Goal: Task Accomplishment & Management: Manage account settings

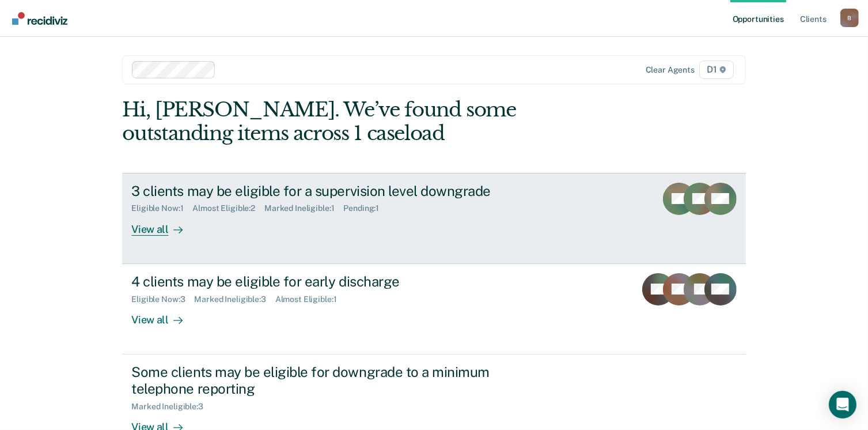
click at [145, 226] on div "View all" at bounding box center [163, 224] width 64 height 22
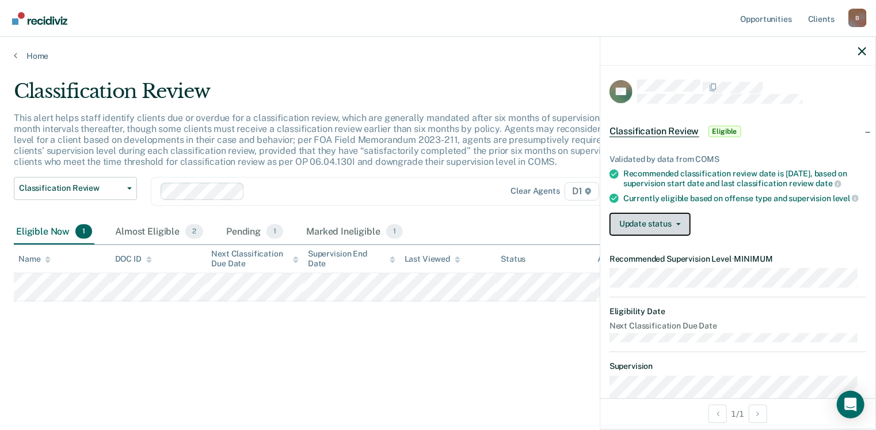
click at [643, 230] on button "Update status" at bounding box center [650, 223] width 81 height 23
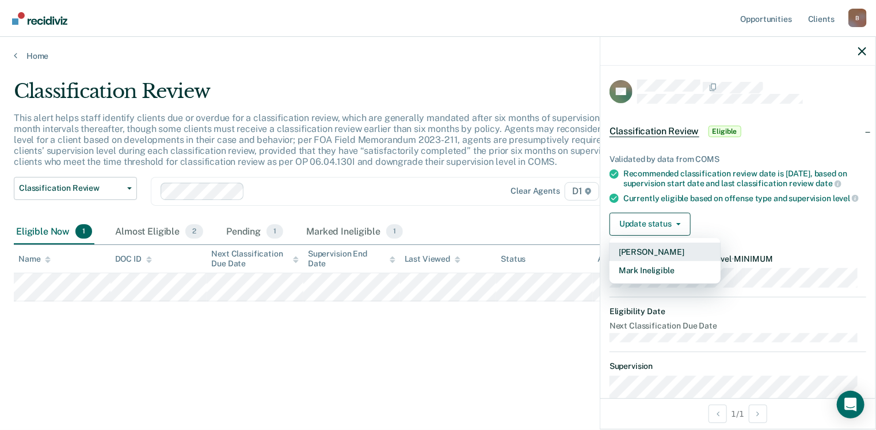
click at [648, 261] on button "[PERSON_NAME]" at bounding box center [665, 251] width 111 height 18
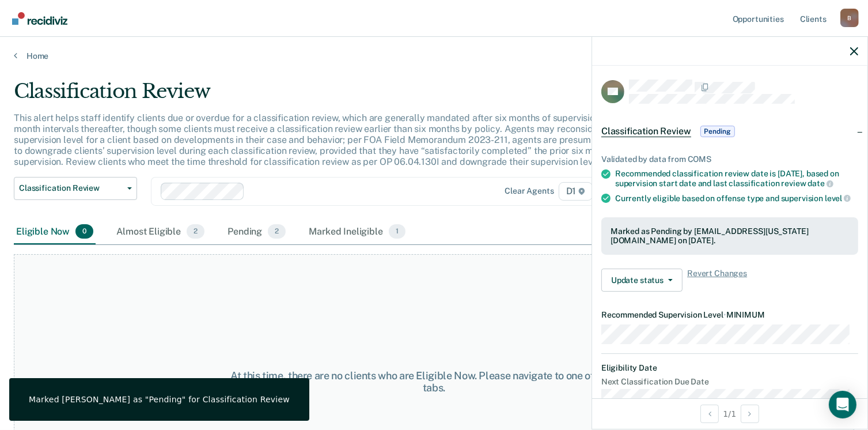
click at [567, 302] on div "At this time, there are no clients who are Eligible Now. Please navigate to one…" at bounding box center [434, 381] width 840 height 255
click at [849, 56] on div at bounding box center [729, 51] width 275 height 29
drag, startPoint x: 853, startPoint y: 51, endPoint x: 829, endPoint y: 60, distance: 25.7
click at [853, 51] on icon "button" at bounding box center [854, 51] width 8 height 8
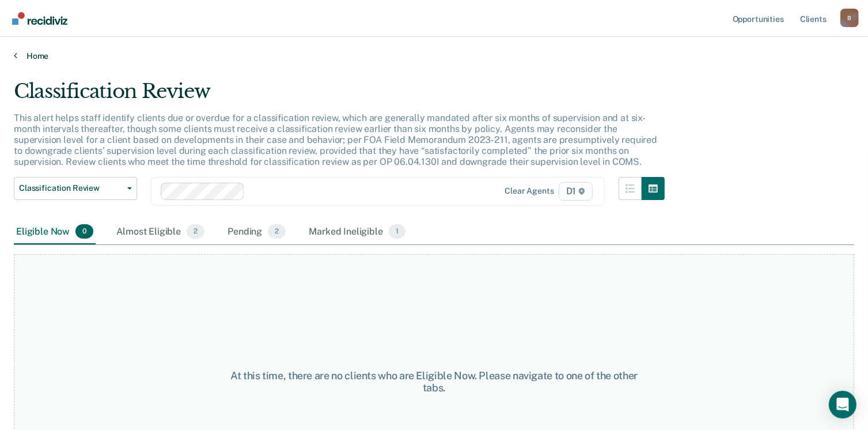
click at [41, 54] on link "Home" at bounding box center [434, 56] width 840 height 10
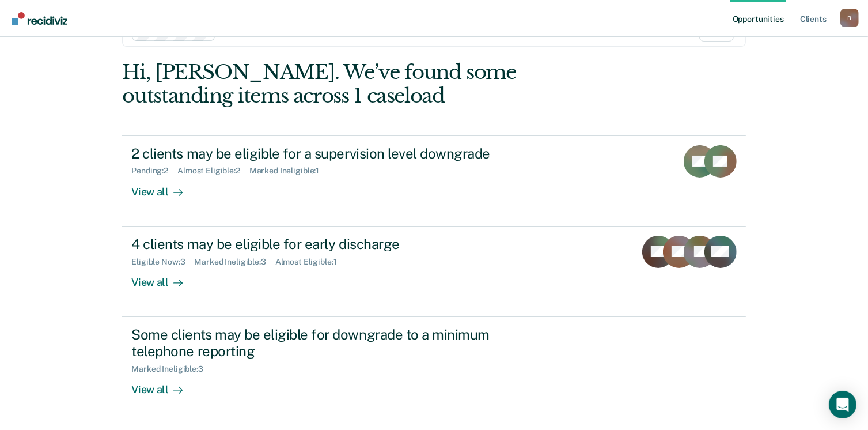
scroll to position [58, 0]
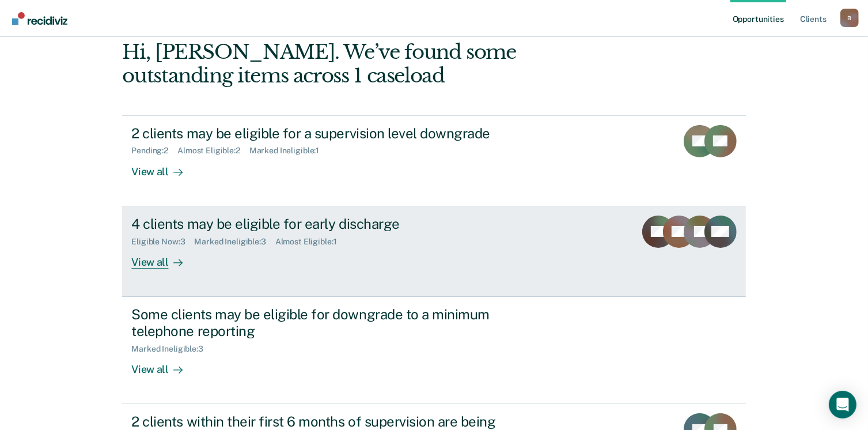
click at [145, 260] on div "View all" at bounding box center [163, 257] width 64 height 22
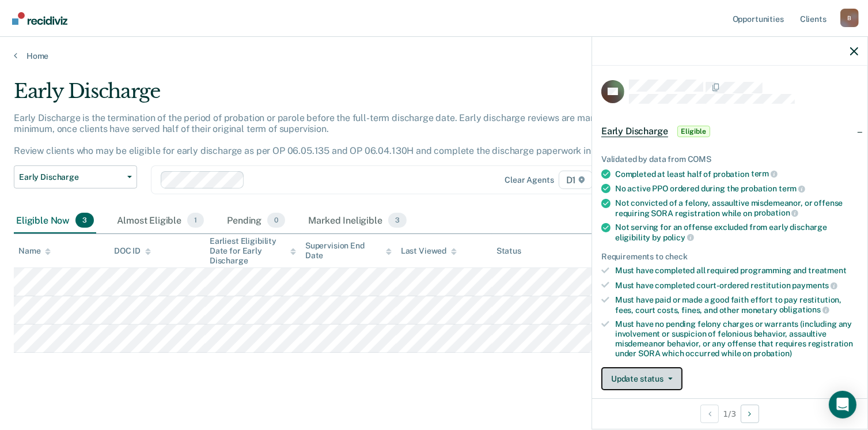
click at [640, 370] on button "Update status" at bounding box center [641, 378] width 81 height 23
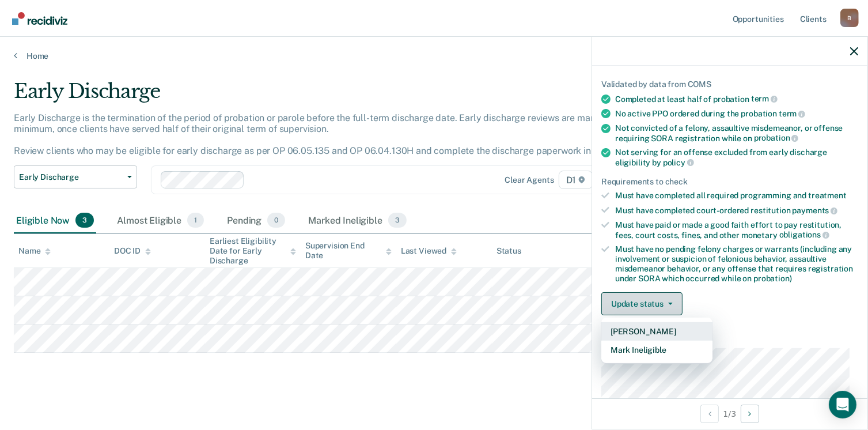
scroll to position [186, 0]
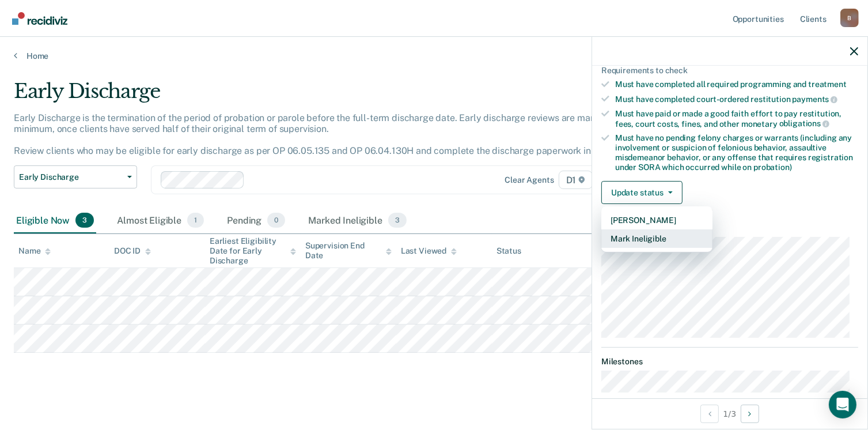
click at [641, 239] on button "Mark Ineligible" at bounding box center [656, 238] width 111 height 18
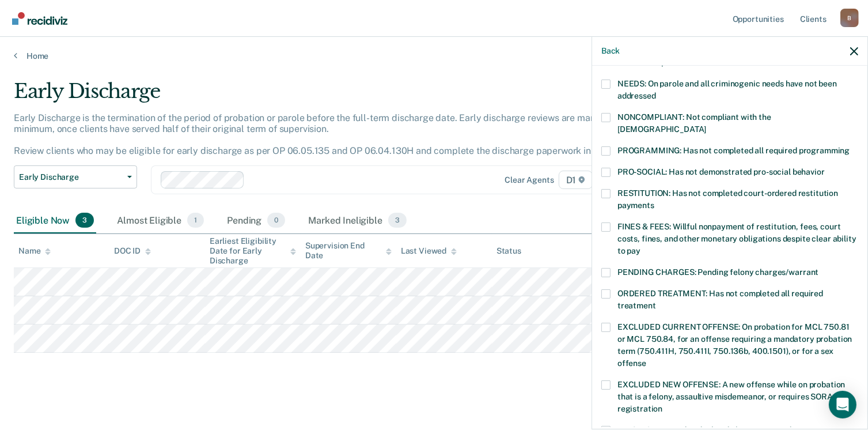
click at [607, 222] on span at bounding box center [605, 226] width 9 height 9
click at [640, 246] on input "FINES & FEES: Willful nonpayment of restitution, fees, court costs, fines, and …" at bounding box center [640, 246] width 0 height 0
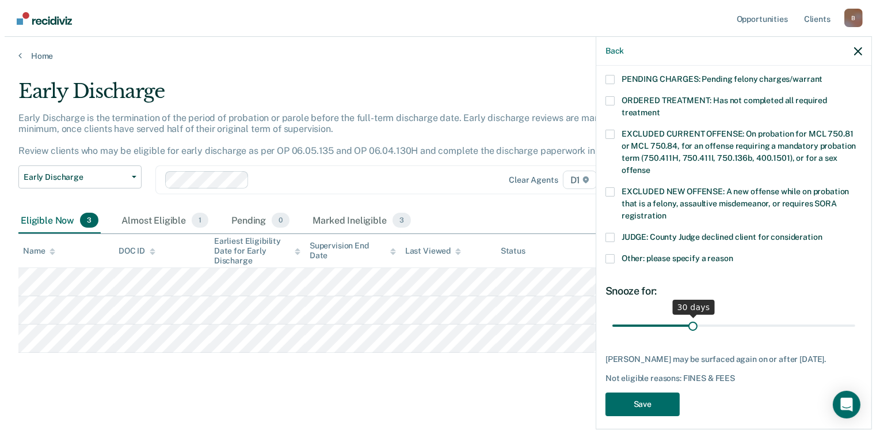
scroll to position [385, 0]
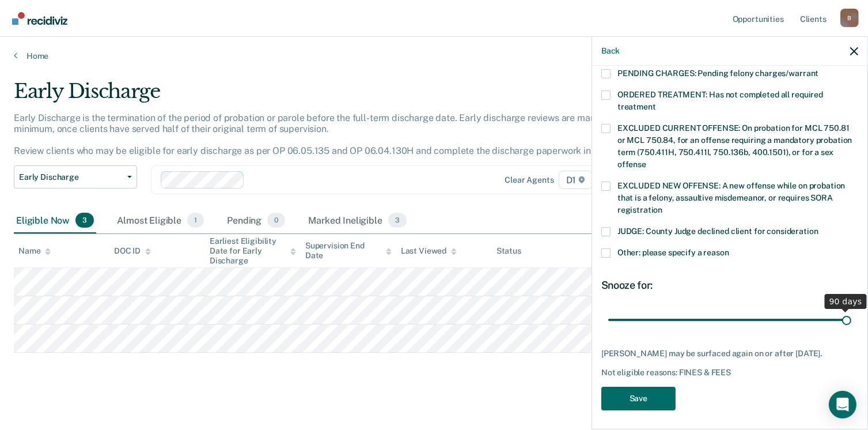
drag, startPoint x: 686, startPoint y: 305, endPoint x: 871, endPoint y: 281, distance: 186.3
type input "90"
click at [851, 310] on input "range" at bounding box center [729, 320] width 243 height 20
click at [662, 389] on button "Save" at bounding box center [638, 398] width 74 height 24
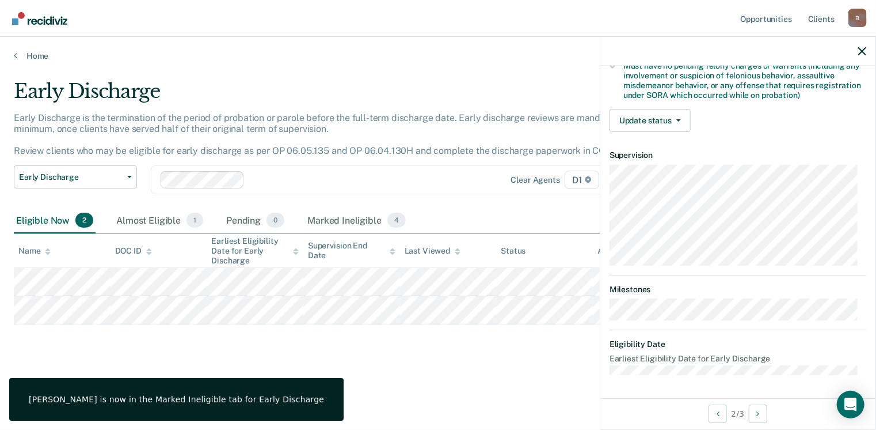
scroll to position [253, 0]
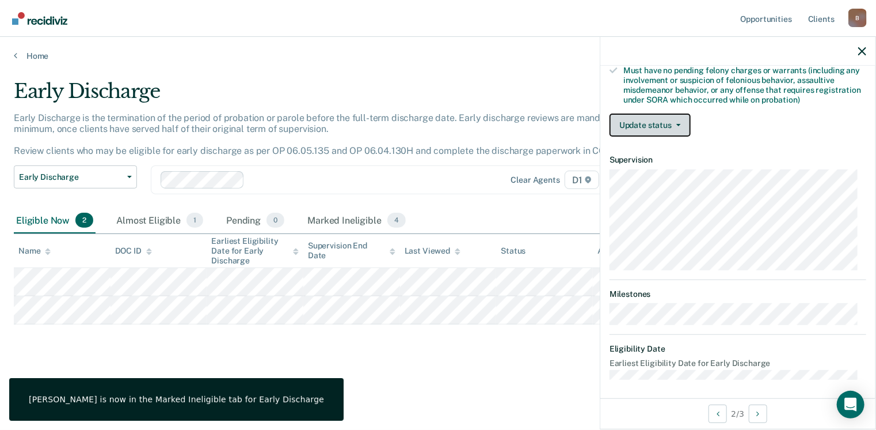
click at [670, 125] on button "Update status" at bounding box center [650, 124] width 81 height 23
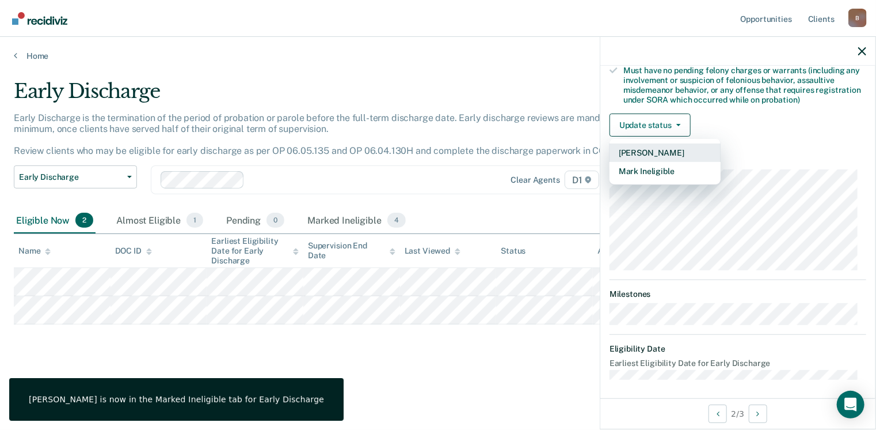
click at [654, 155] on button "[PERSON_NAME]" at bounding box center [665, 152] width 111 height 18
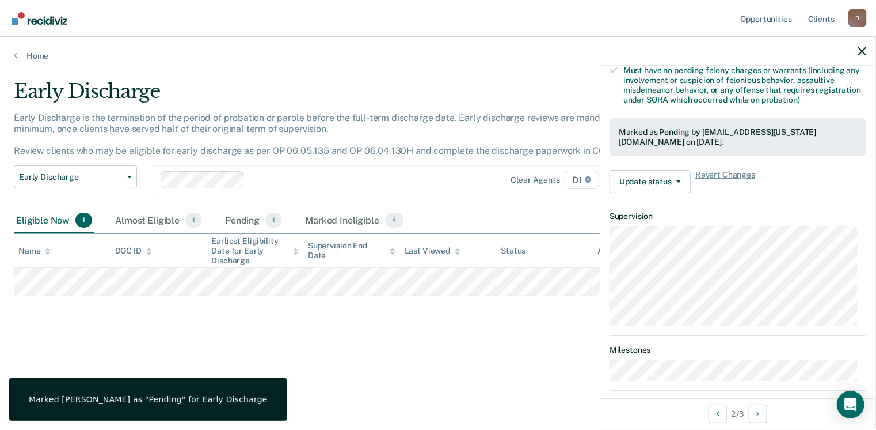
scroll to position [242, 0]
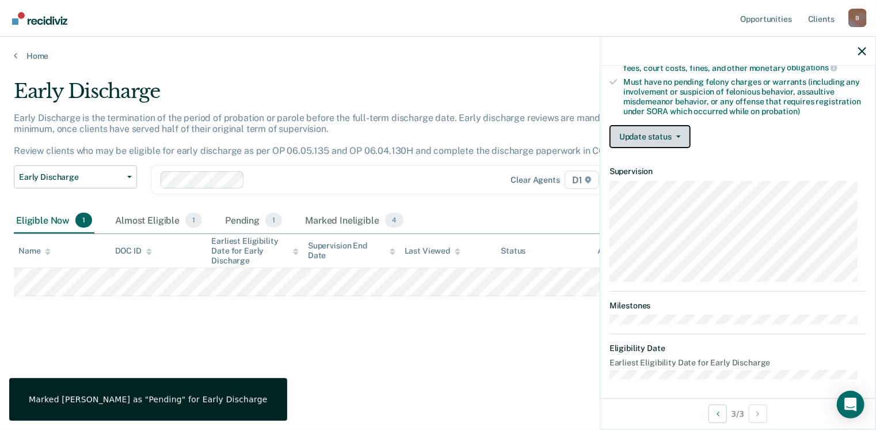
click at [655, 134] on button "Update status" at bounding box center [650, 136] width 81 height 23
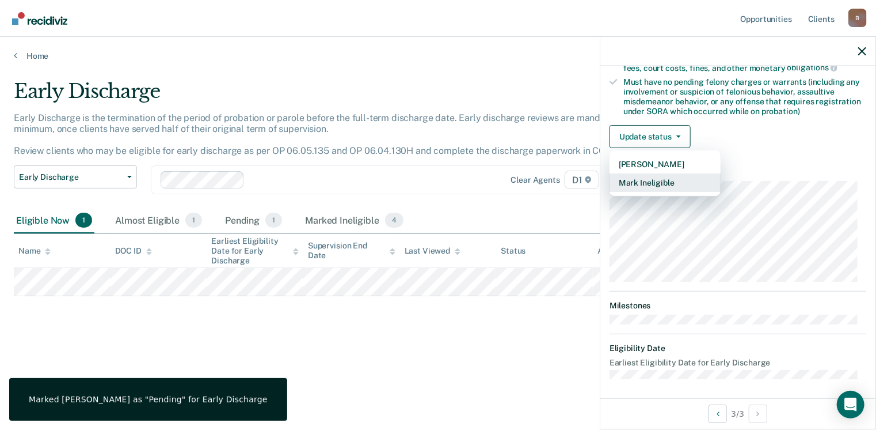
click at [645, 176] on button "Mark Ineligible" at bounding box center [665, 182] width 111 height 18
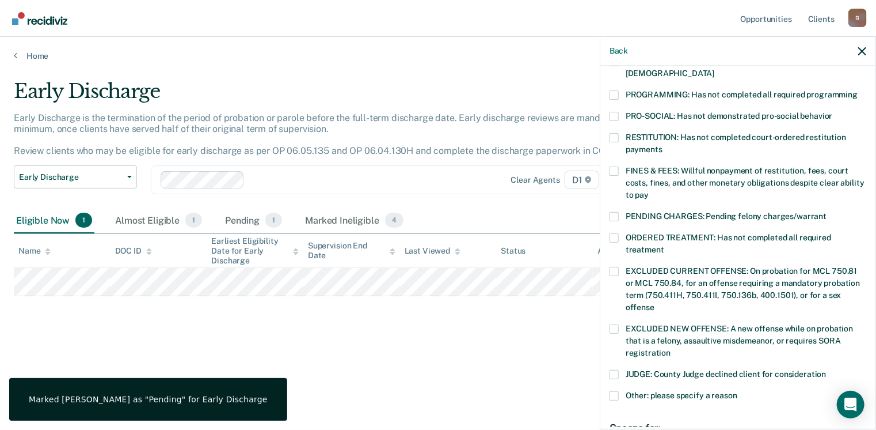
click at [614, 166] on span at bounding box center [614, 170] width 9 height 9
click at [649, 191] on input "FINES & FEES: Willful nonpayment of restitution, fees, court costs, fines, and …" at bounding box center [649, 191] width 0 height 0
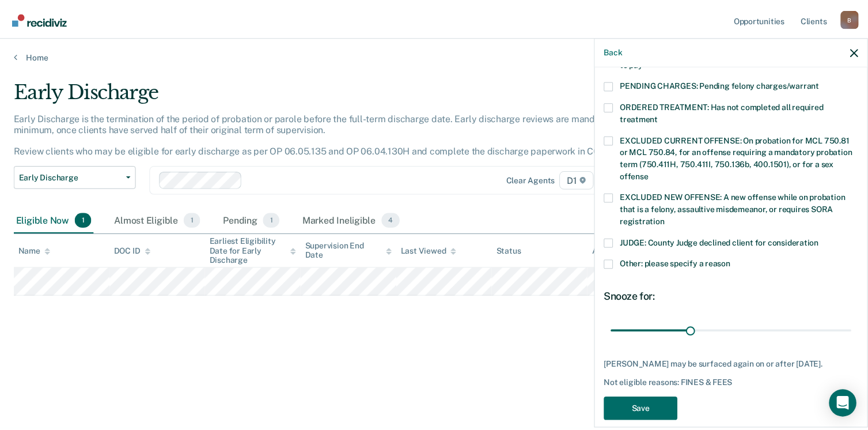
scroll to position [375, 0]
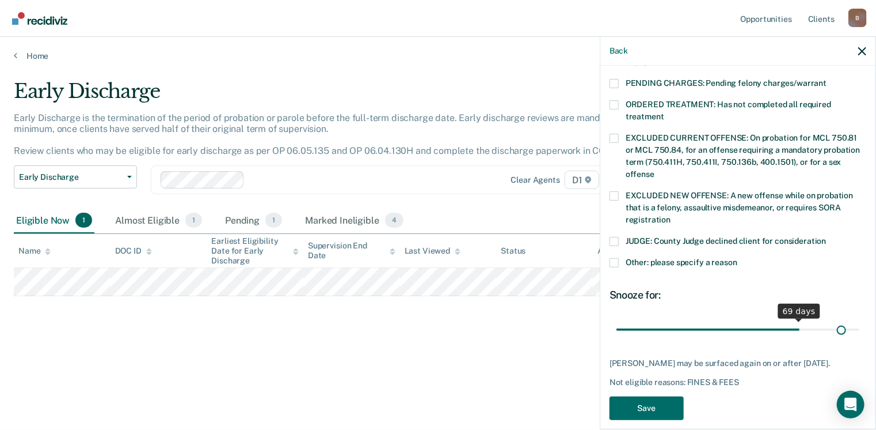
drag, startPoint x: 694, startPoint y: 314, endPoint x: 833, endPoint y: 300, distance: 140.1
click at [834, 320] on input "range" at bounding box center [738, 330] width 243 height 20
drag, startPoint x: 833, startPoint y: 314, endPoint x: 874, endPoint y: 310, distance: 41.7
type input "90"
click at [860, 320] on input "range" at bounding box center [738, 330] width 243 height 20
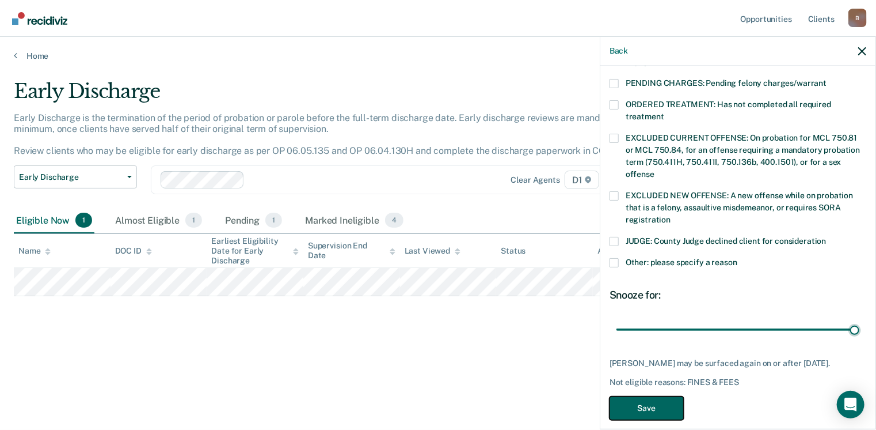
click at [667, 406] on button "Save" at bounding box center [647, 408] width 74 height 24
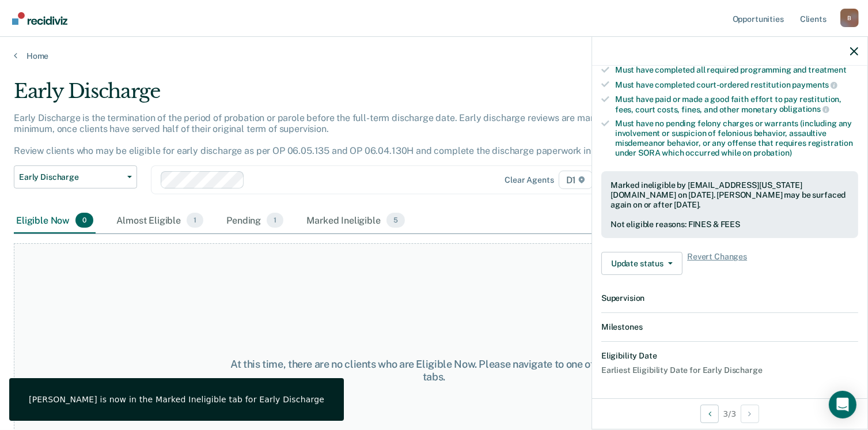
drag, startPoint x: 208, startPoint y: 330, endPoint x: 181, endPoint y: 329, distance: 27.1
click at [195, 330] on div "At this time, there are no clients who are Eligible Now. Please navigate to one…" at bounding box center [434, 370] width 840 height 255
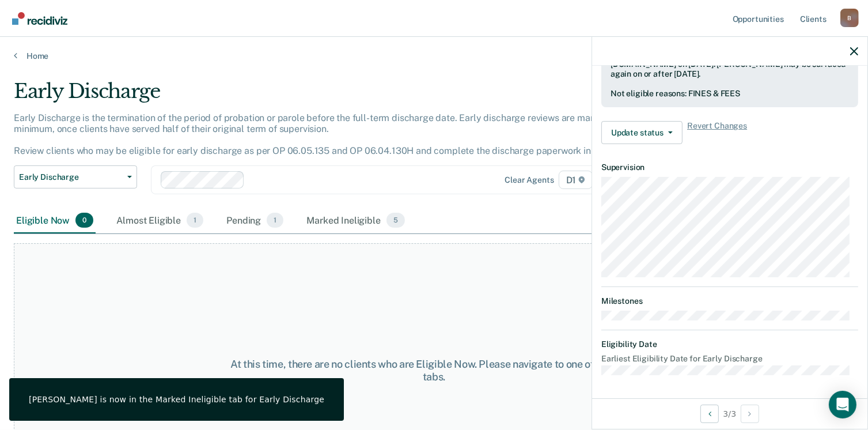
scroll to position [327, 0]
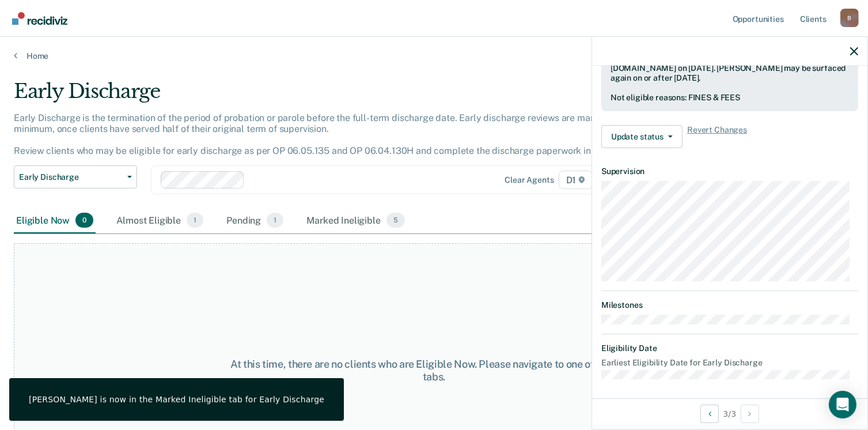
click at [28, 50] on div "Home" at bounding box center [434, 49] width 868 height 24
click at [35, 58] on link "Home" at bounding box center [434, 56] width 840 height 10
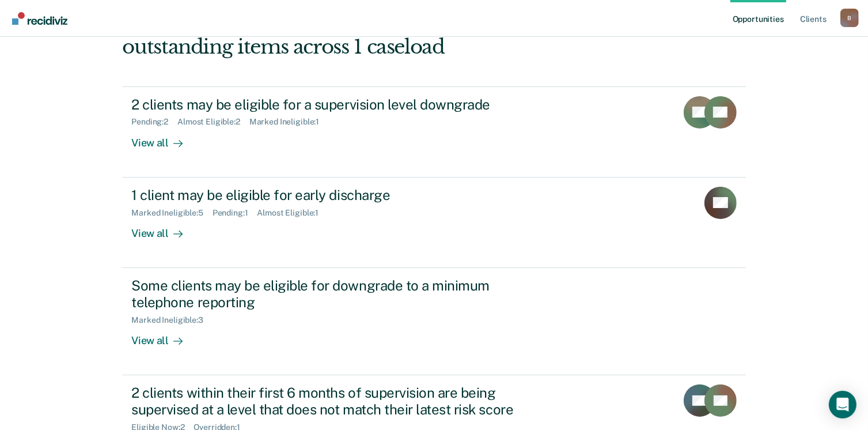
scroll to position [173, 0]
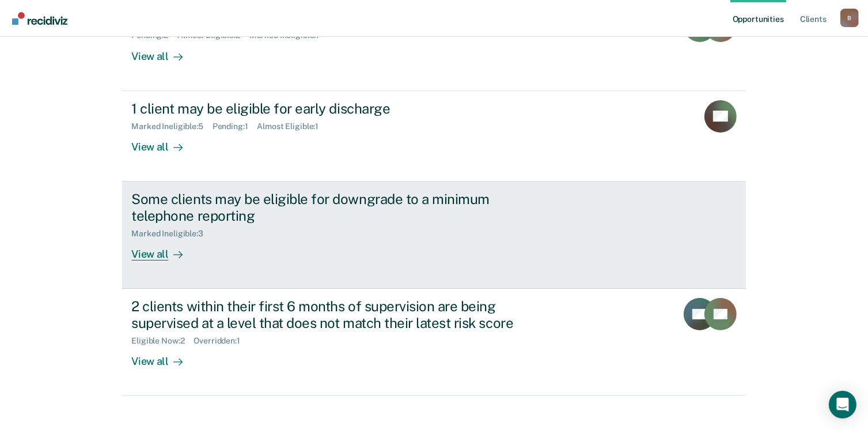
click at [145, 261] on link "Some clients may be eligible for downgrade to a minimum telephone reporting Mar…" at bounding box center [433, 234] width 623 height 107
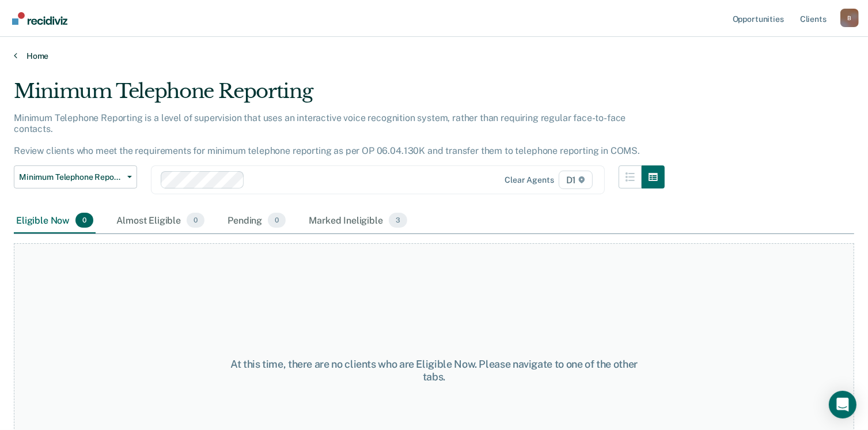
click at [32, 57] on link "Home" at bounding box center [434, 56] width 840 height 10
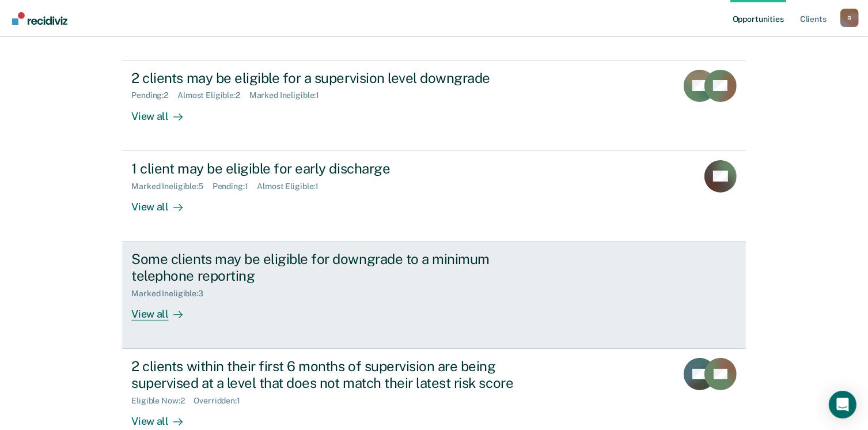
scroll to position [115, 0]
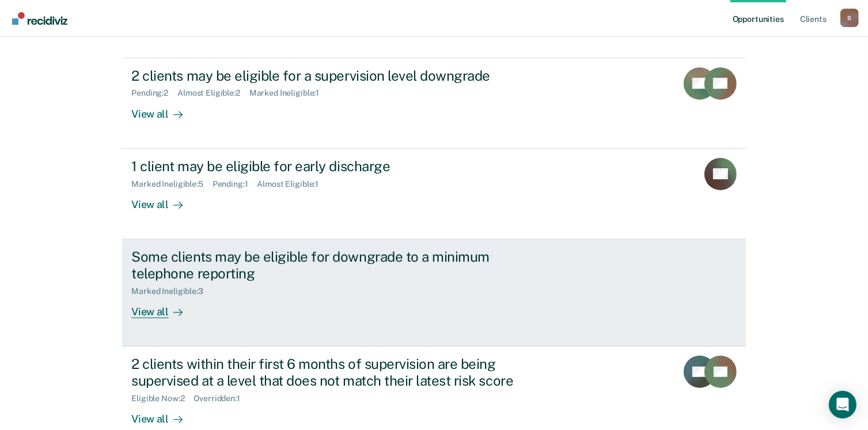
click at [150, 309] on div "View all" at bounding box center [163, 306] width 64 height 22
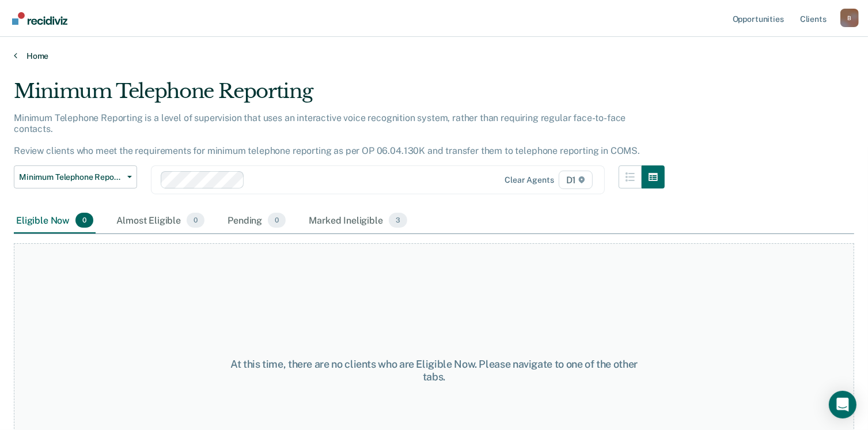
click at [26, 51] on link "Home" at bounding box center [434, 56] width 840 height 10
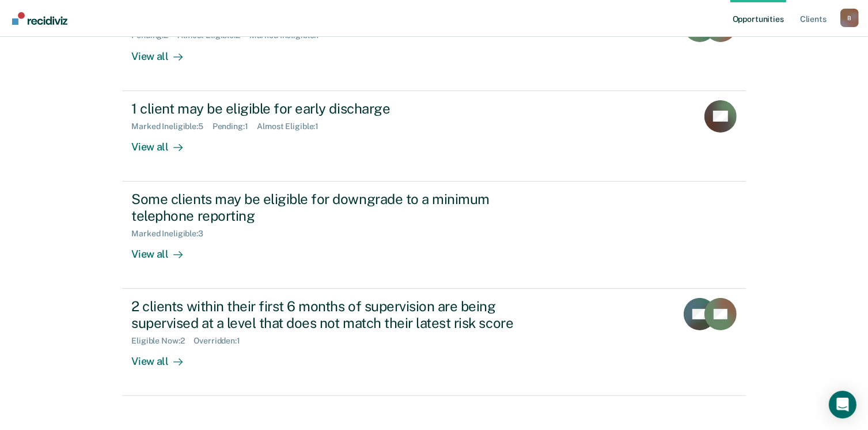
scroll to position [184, 0]
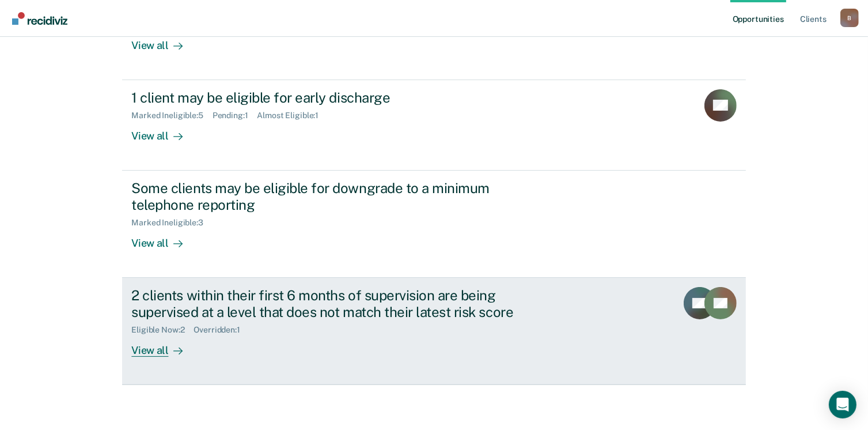
click at [142, 349] on div "View all" at bounding box center [163, 345] width 64 height 22
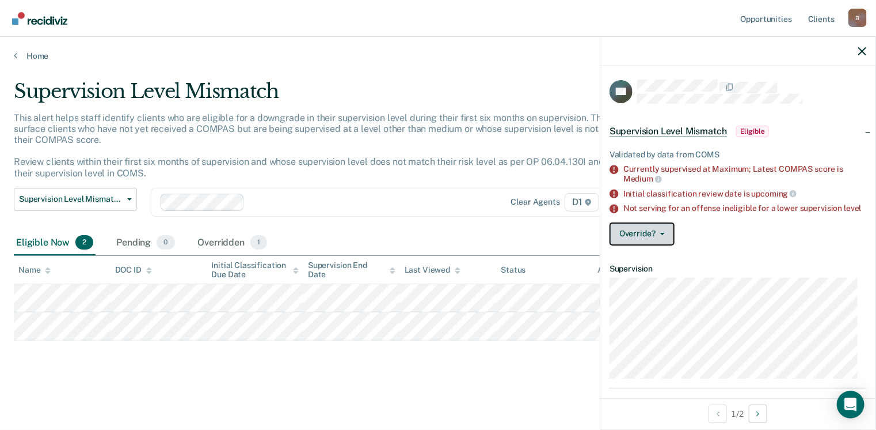
click at [650, 242] on button "Override?" at bounding box center [642, 233] width 65 height 23
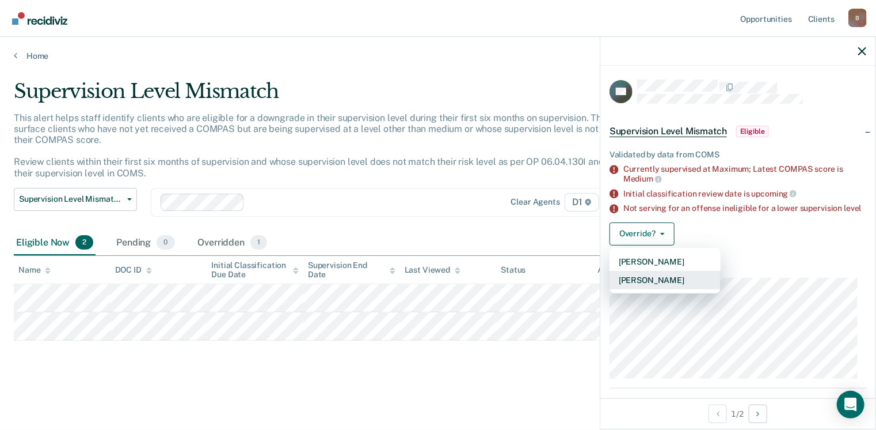
click at [627, 284] on button "[PERSON_NAME]" at bounding box center [665, 280] width 111 height 18
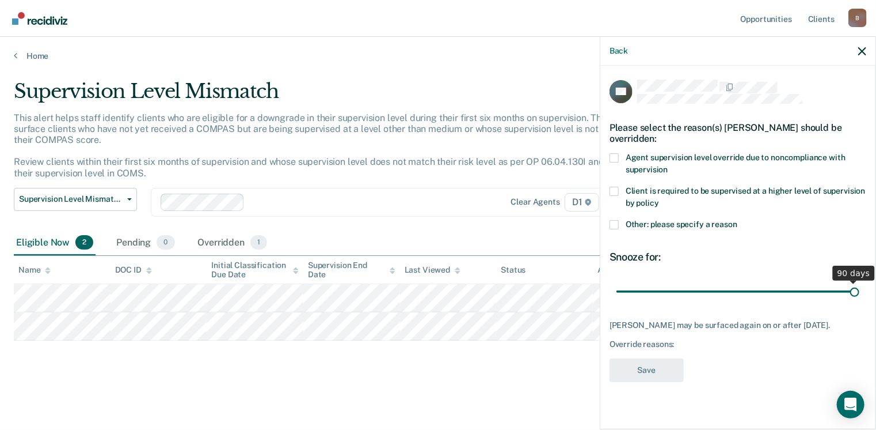
drag, startPoint x: 699, startPoint y: 291, endPoint x: 859, endPoint y: 284, distance: 160.2
type input "90"
click at [860, 282] on input "range" at bounding box center [738, 292] width 243 height 20
click at [613, 220] on span at bounding box center [614, 224] width 9 height 9
click at [738, 220] on input "Other: please specify a reason" at bounding box center [738, 220] width 0 height 0
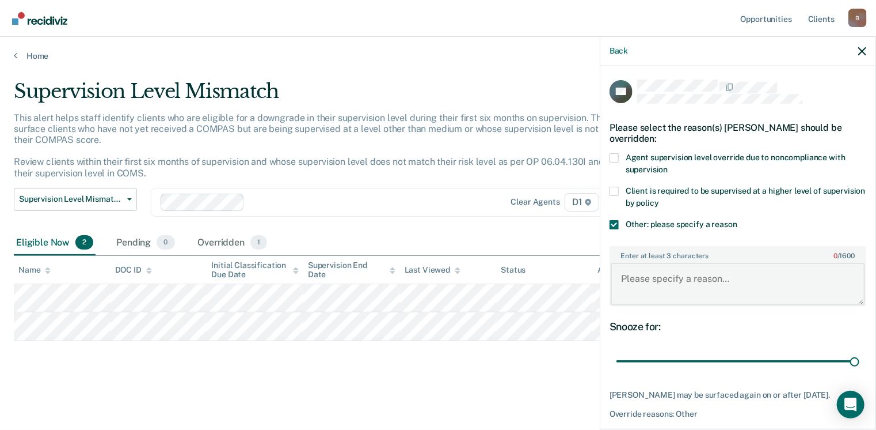
click at [666, 280] on textarea "Enter at least 3 characters 0 / 1600" at bounding box center [738, 284] width 255 height 43
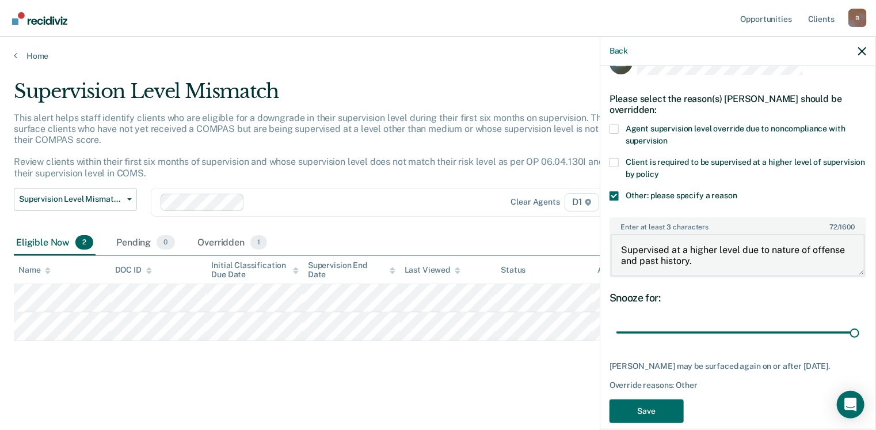
scroll to position [52, 0]
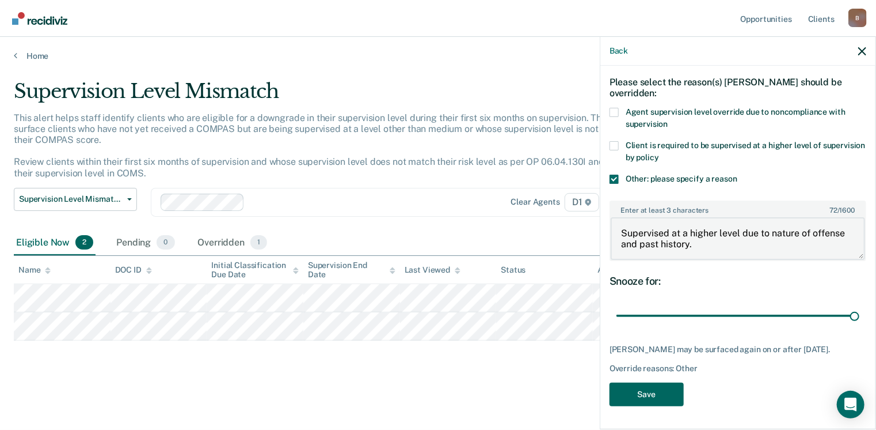
type textarea "Supervised at a higher level due to nature of offense and past history."
click at [660, 396] on button "Save" at bounding box center [647, 394] width 74 height 24
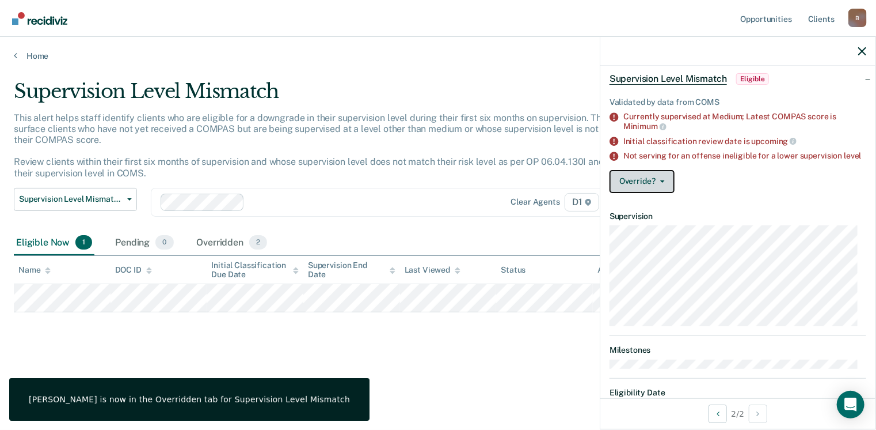
click at [655, 184] on button "Override?" at bounding box center [642, 181] width 65 height 23
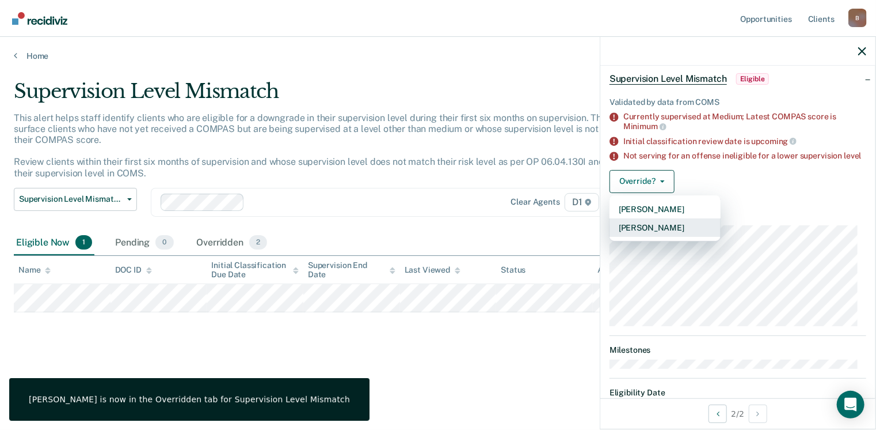
click at [658, 232] on button "[PERSON_NAME]" at bounding box center [665, 227] width 111 height 18
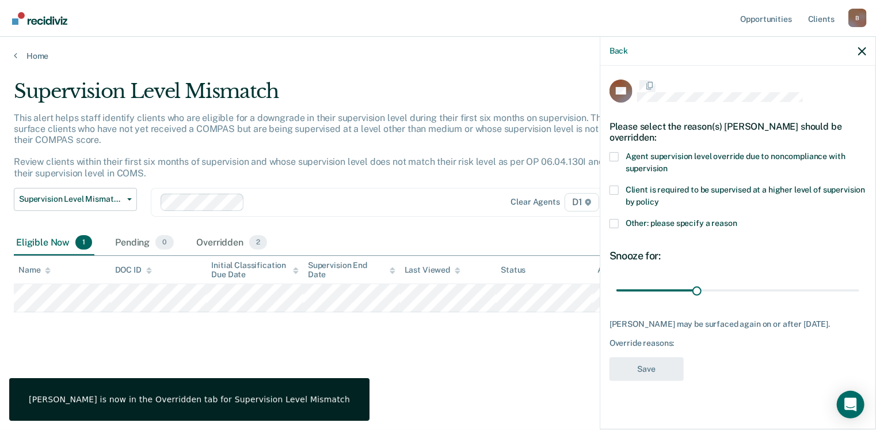
scroll to position [0, 0]
click at [614, 223] on span at bounding box center [614, 224] width 9 height 9
click at [738, 220] on input "Other: please specify a reason" at bounding box center [738, 220] width 0 height 0
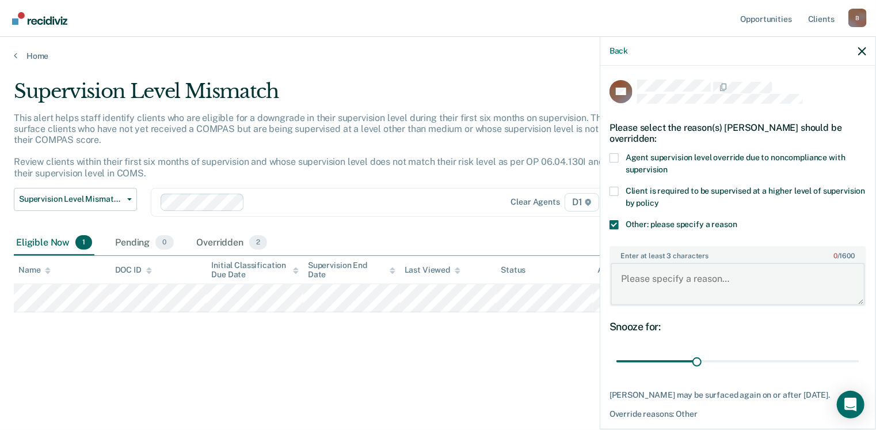
drag, startPoint x: 677, startPoint y: 275, endPoint x: 735, endPoint y: 279, distance: 58.3
click at [677, 275] on textarea "Enter at least 3 characters 0 / 1600" at bounding box center [738, 284] width 255 height 43
type textarea "S"
type textarea "In sobriety court."
drag, startPoint x: 696, startPoint y: 360, endPoint x: 872, endPoint y: 332, distance: 178.4
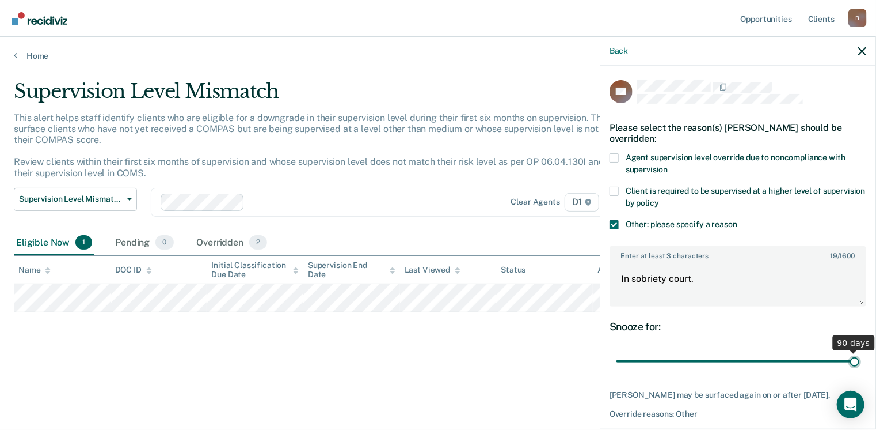
type input "90"
click at [860, 351] on input "range" at bounding box center [738, 361] width 243 height 20
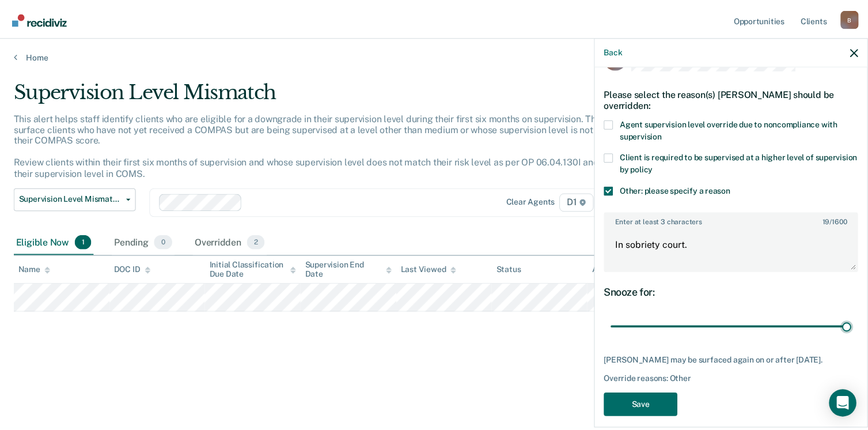
scroll to position [52, 0]
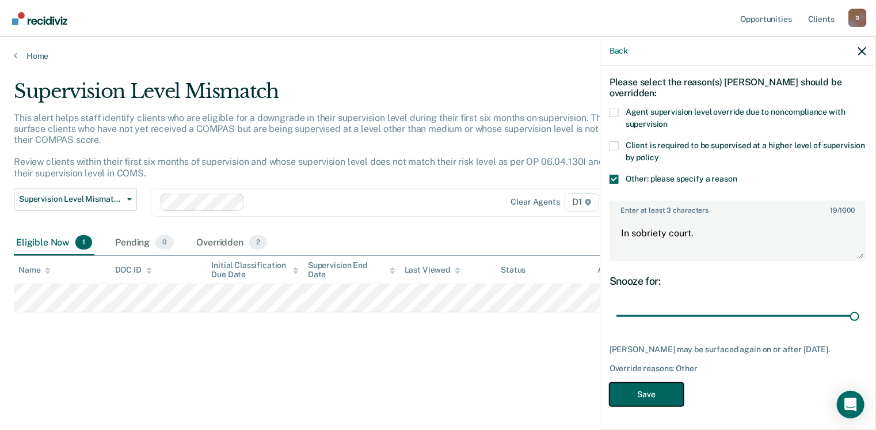
click at [655, 394] on button "Save" at bounding box center [647, 394] width 74 height 24
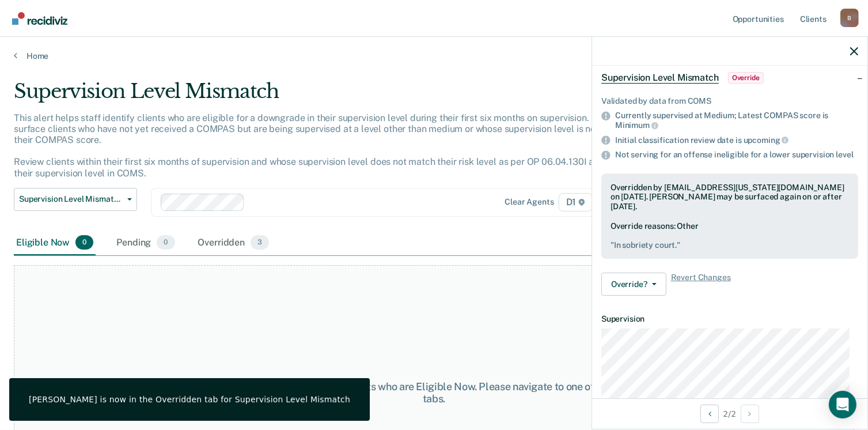
drag, startPoint x: 324, startPoint y: 303, endPoint x: 316, endPoint y: 305, distance: 7.8
click at [316, 305] on div "At this time, there are no clients who are Eligible Now. Please navigate to one…" at bounding box center [434, 392] width 840 height 255
click at [32, 51] on link "Home" at bounding box center [434, 56] width 840 height 10
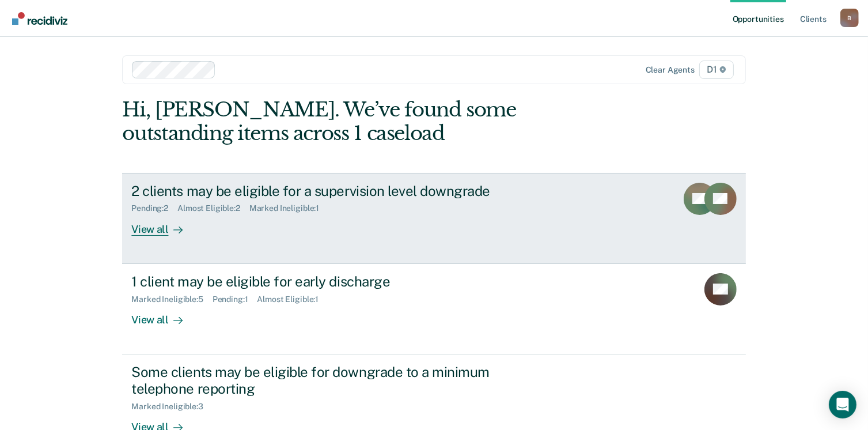
click at [144, 222] on div "View all" at bounding box center [163, 224] width 64 height 22
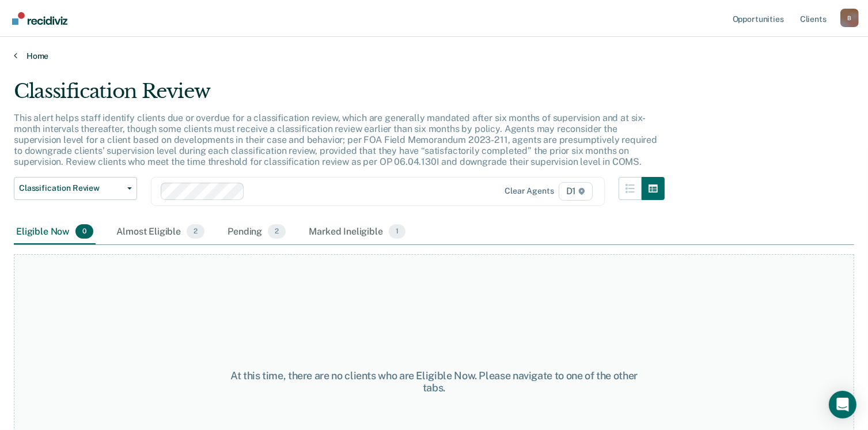
click at [16, 54] on icon at bounding box center [15, 55] width 3 height 9
